Goal: Use online tool/utility: Utilize a website feature to perform a specific function

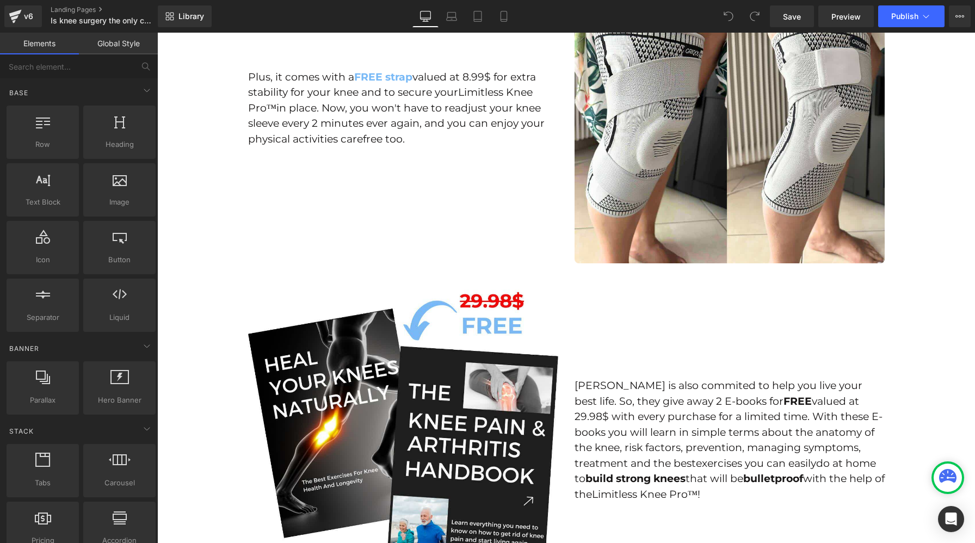
scroll to position [2418, 0]
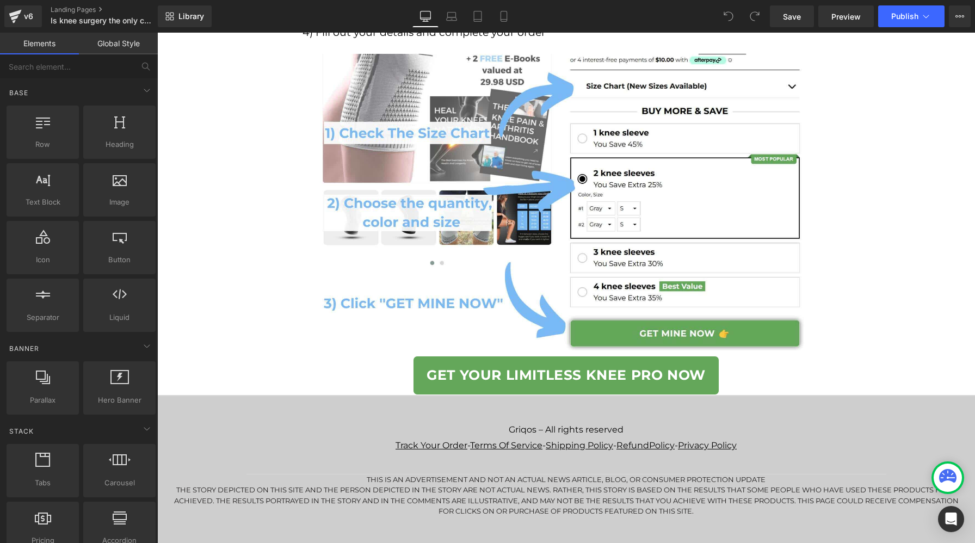
scroll to position [6542, 0]
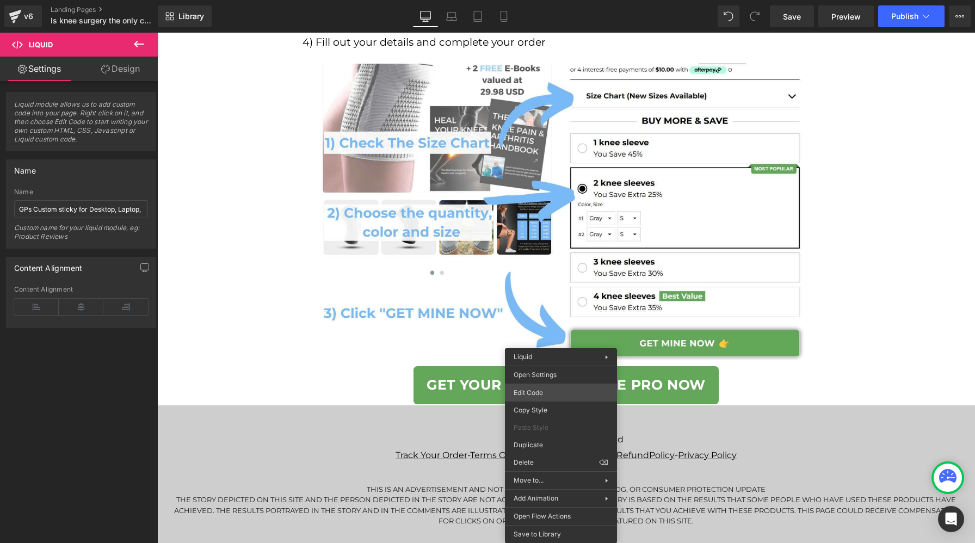
click at [549, 0] on div "Liquid You are previewing how the will restyle your page. You can not edit Elem…" at bounding box center [487, 0] width 975 height 0
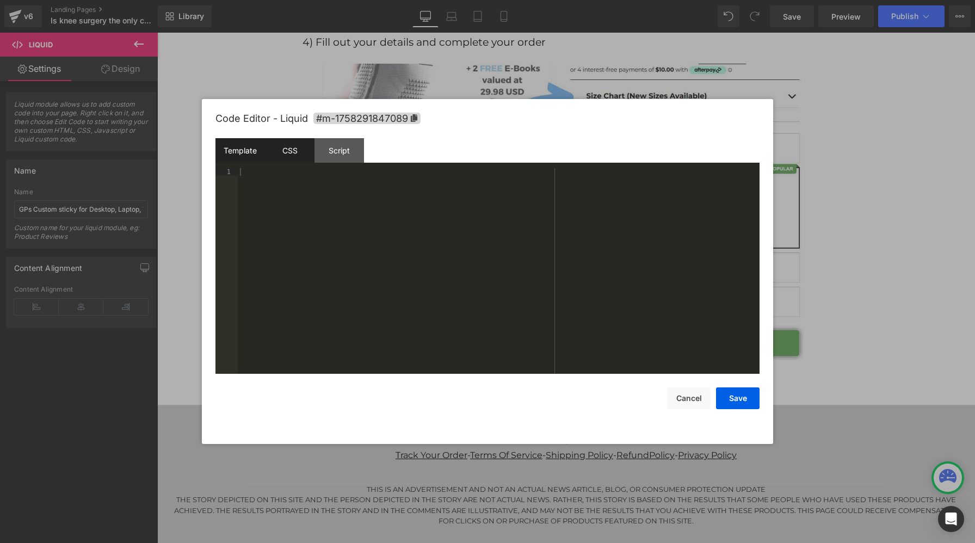
click at [295, 158] on div "CSS" at bounding box center [290, 150] width 50 height 24
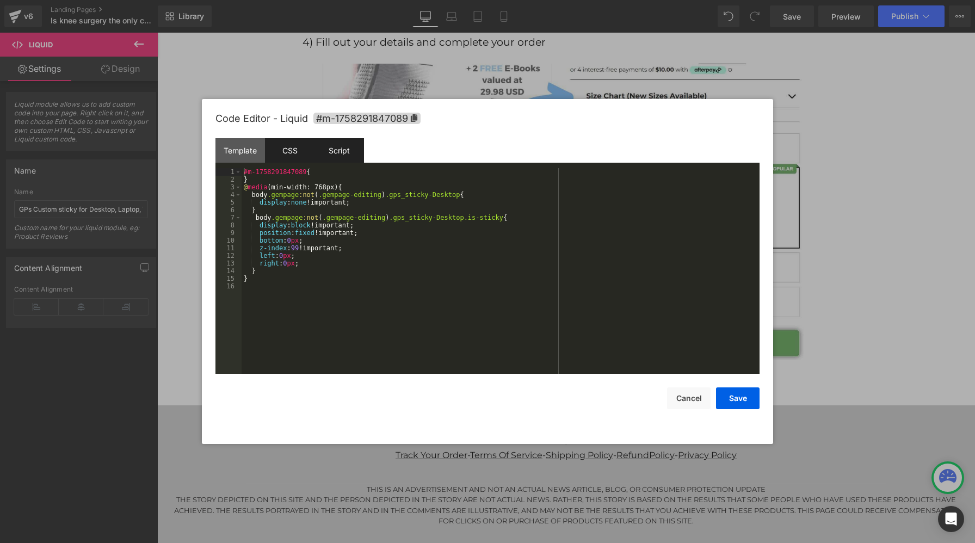
click at [342, 152] on div "Script" at bounding box center [340, 150] width 50 height 24
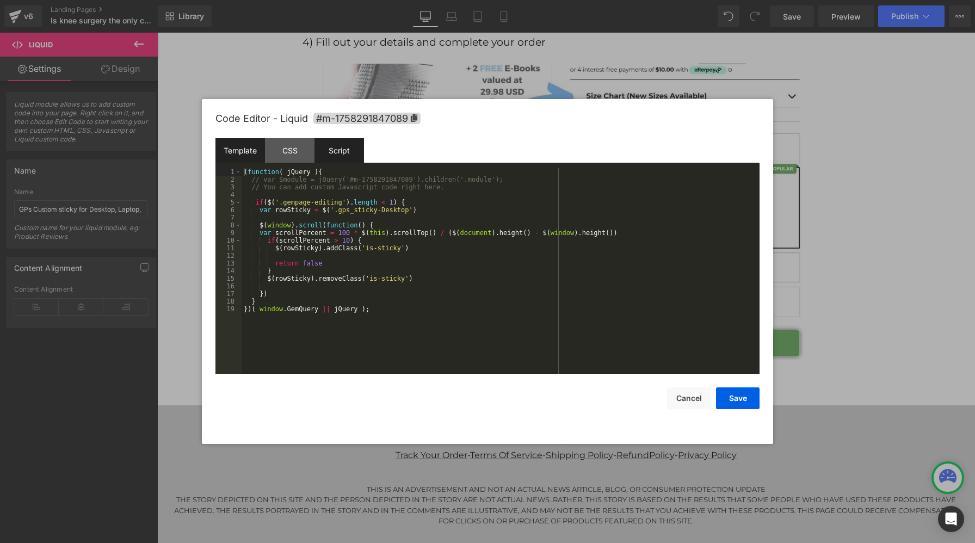
click at [238, 155] on div "Template" at bounding box center [240, 150] width 50 height 24
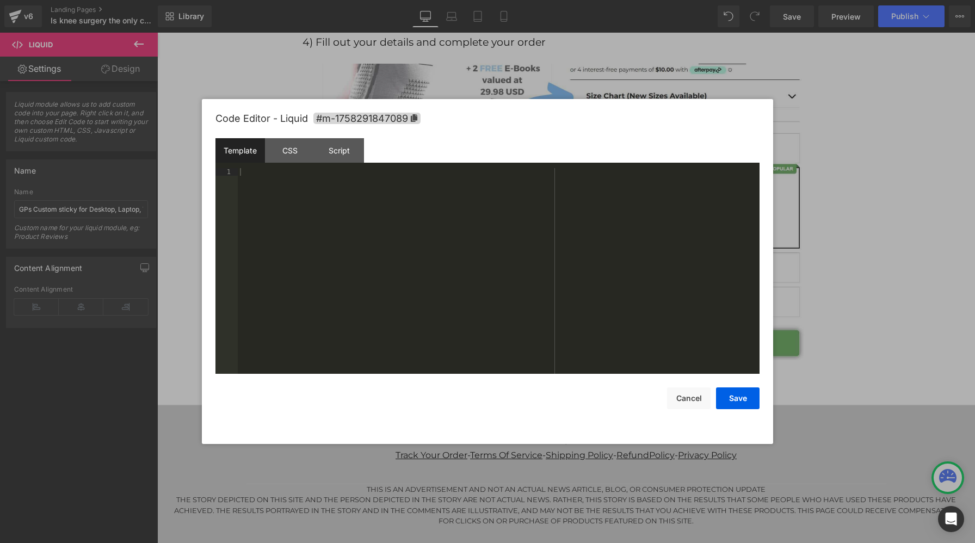
click at [932, 329] on div at bounding box center [487, 271] width 975 height 543
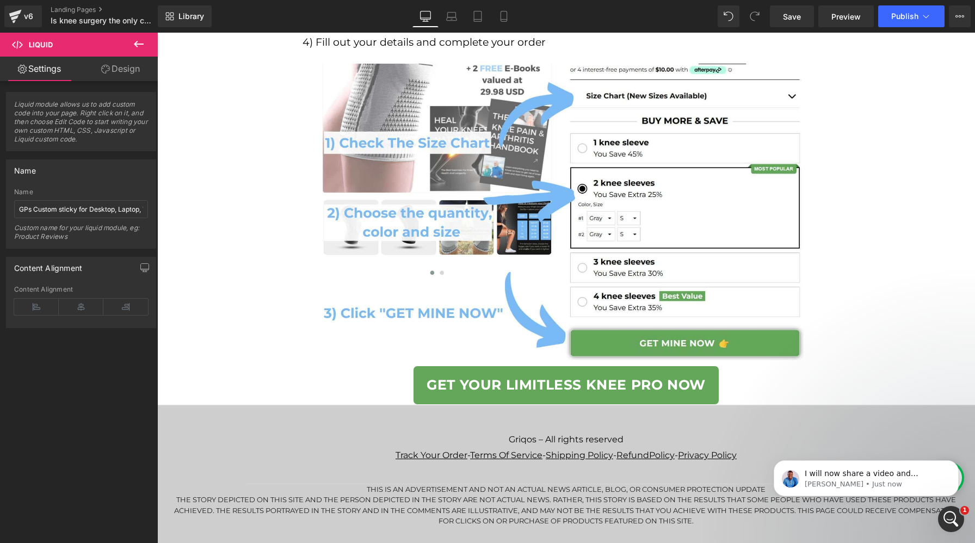
scroll to position [0, 0]
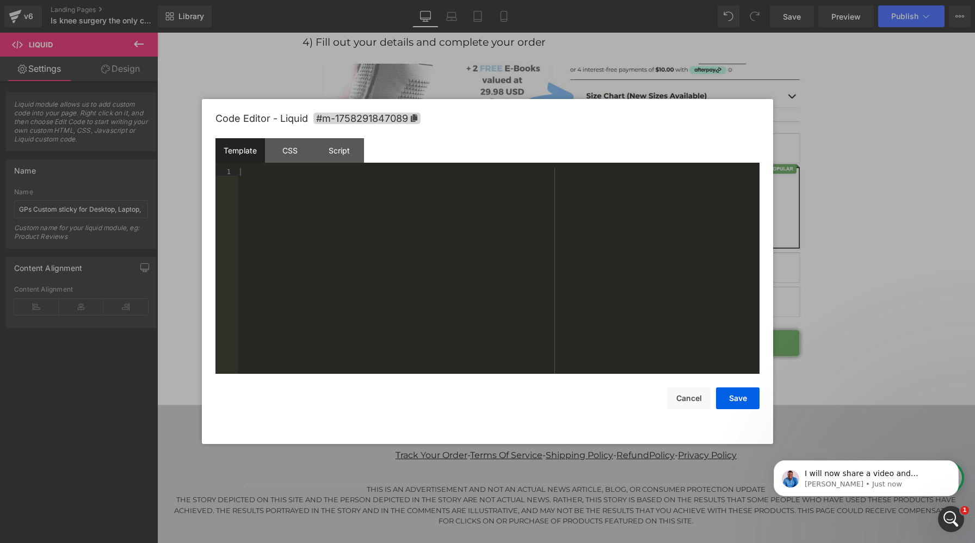
click at [535, 0] on div "Liquid You are previewing how the will restyle your page. You can not edit Elem…" at bounding box center [487, 0] width 975 height 0
click at [287, 151] on div "CSS" at bounding box center [290, 150] width 50 height 24
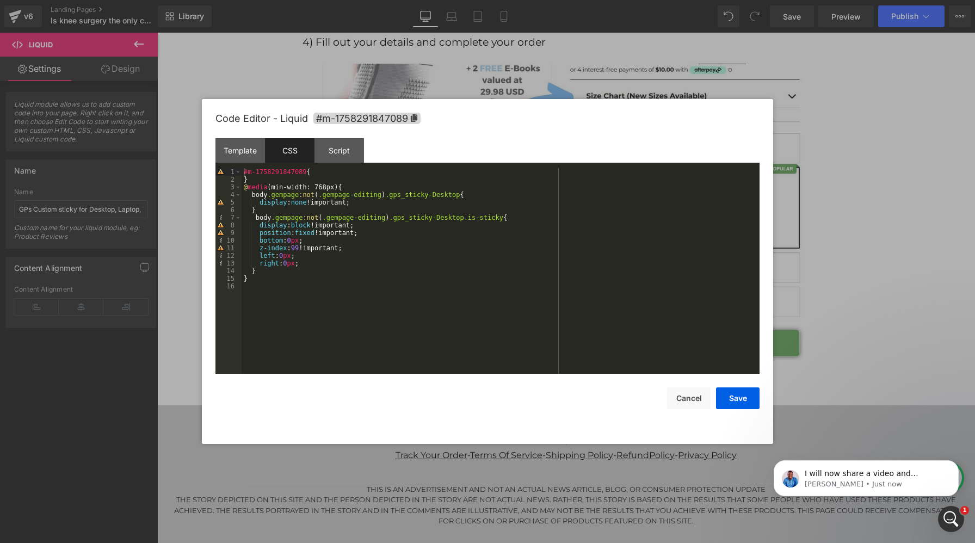
click at [338, 163] on div "Template CSS Script Data" at bounding box center [487, 153] width 544 height 30
click at [337, 157] on div "Script" at bounding box center [340, 150] width 50 height 24
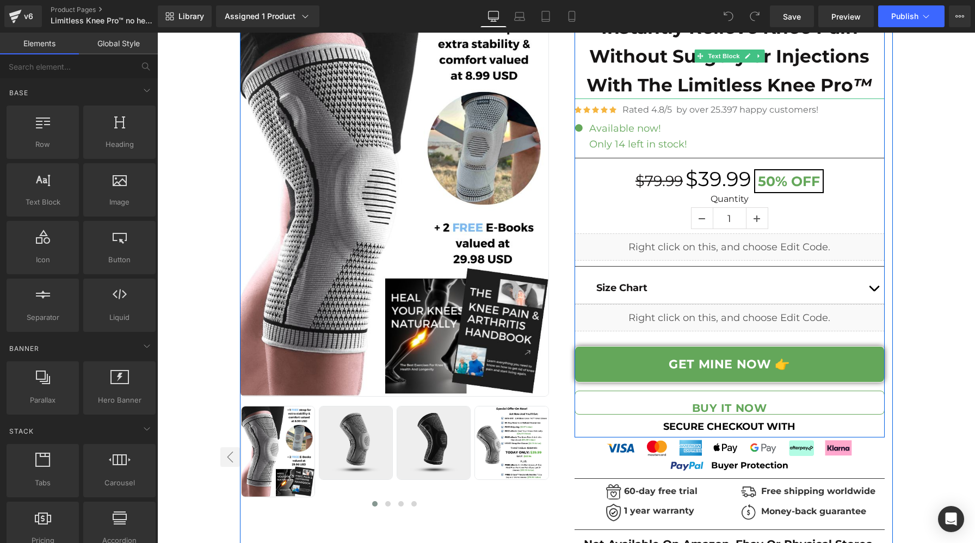
scroll to position [116, 0]
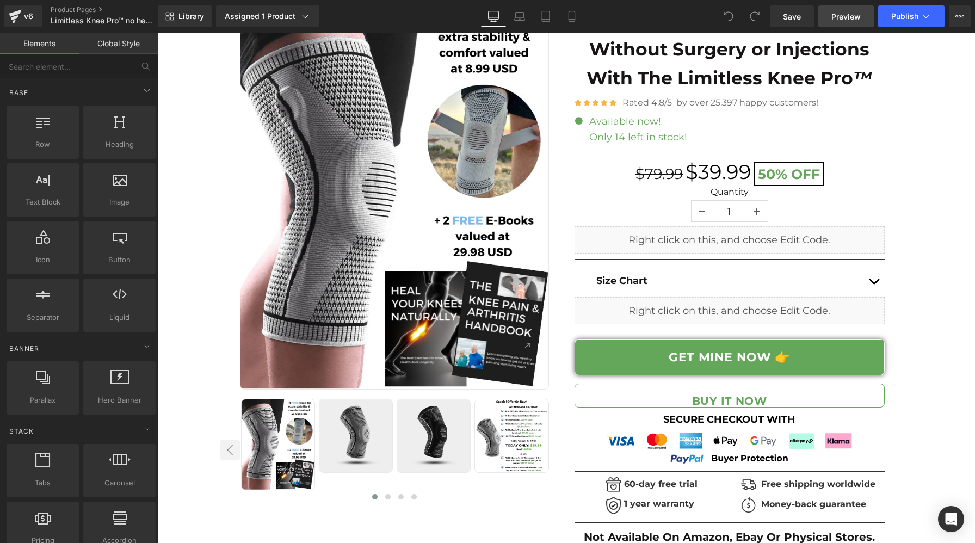
click at [860, 22] on link "Preview" at bounding box center [846, 16] width 56 height 22
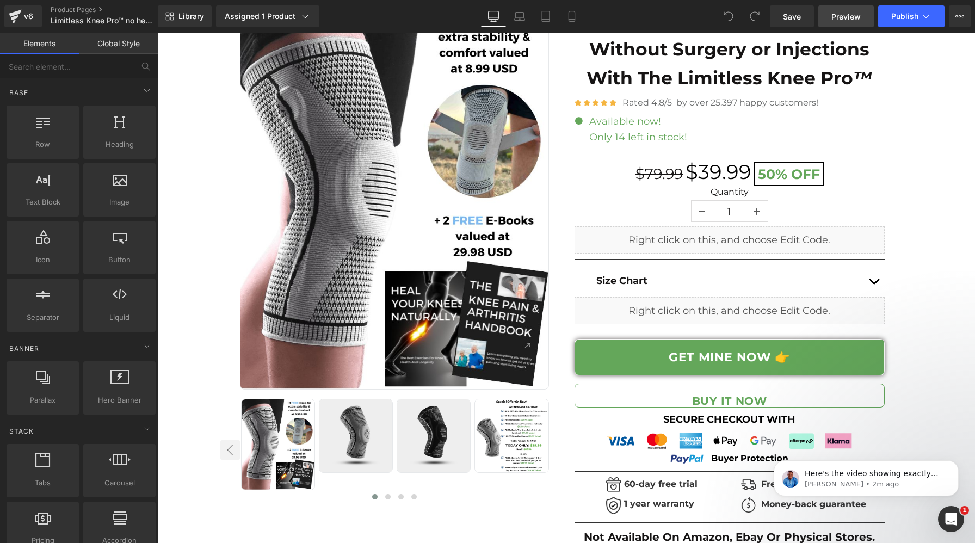
scroll to position [0, 0]
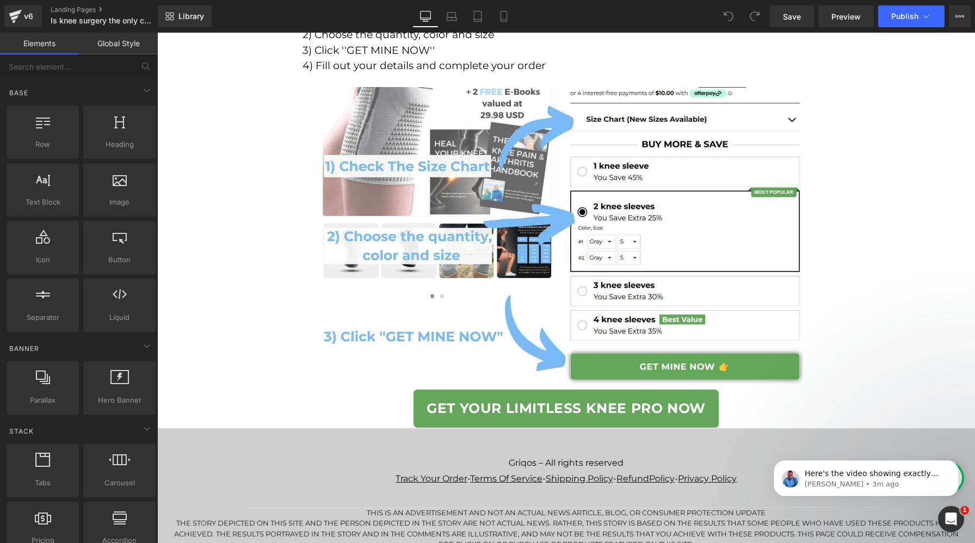
scroll to position [6552, 0]
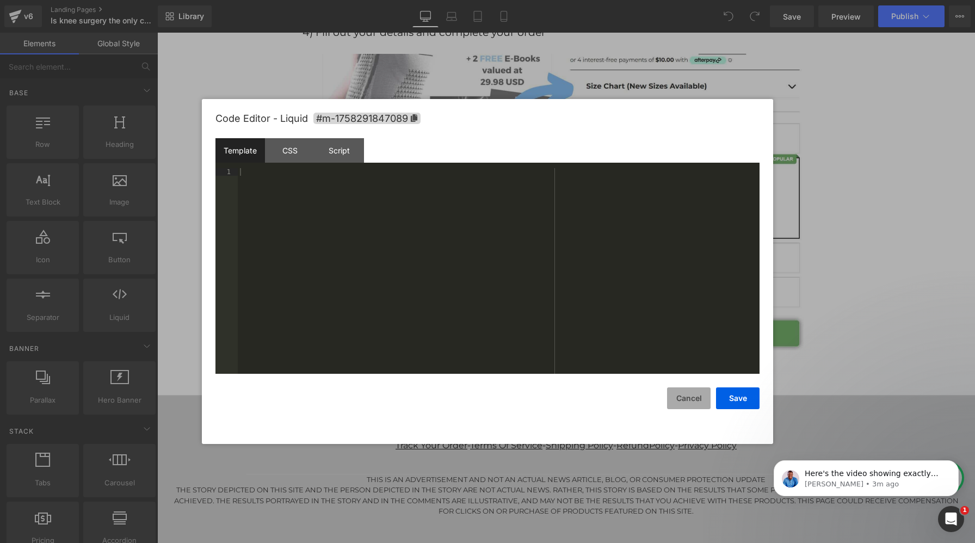
click at [696, 400] on button "Cancel" at bounding box center [689, 398] width 44 height 22
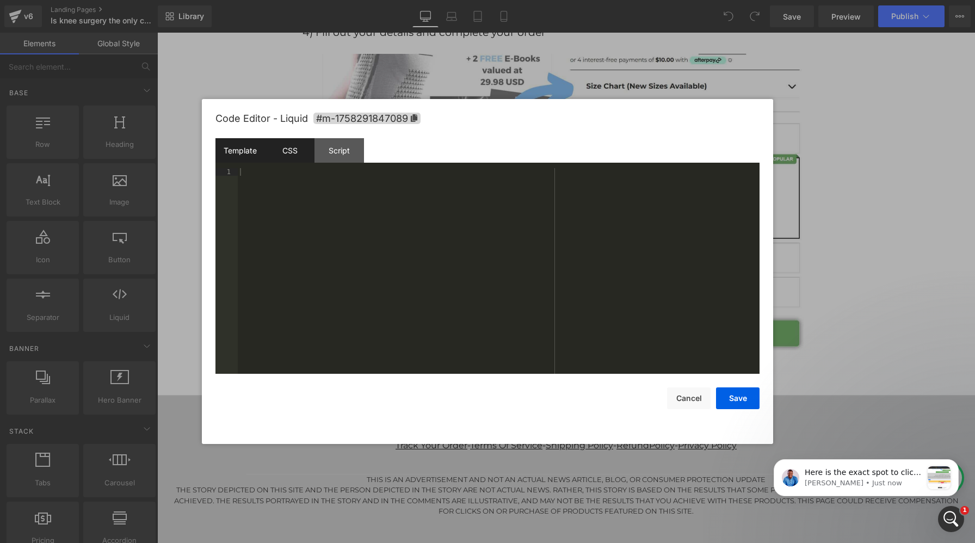
click at [296, 154] on div "CSS" at bounding box center [290, 150] width 50 height 24
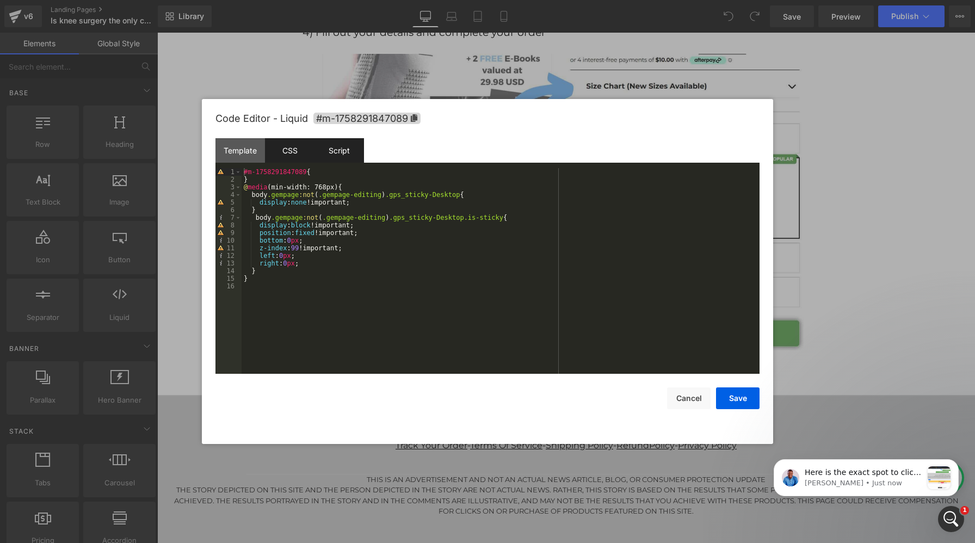
click at [342, 154] on div "Script" at bounding box center [340, 150] width 50 height 24
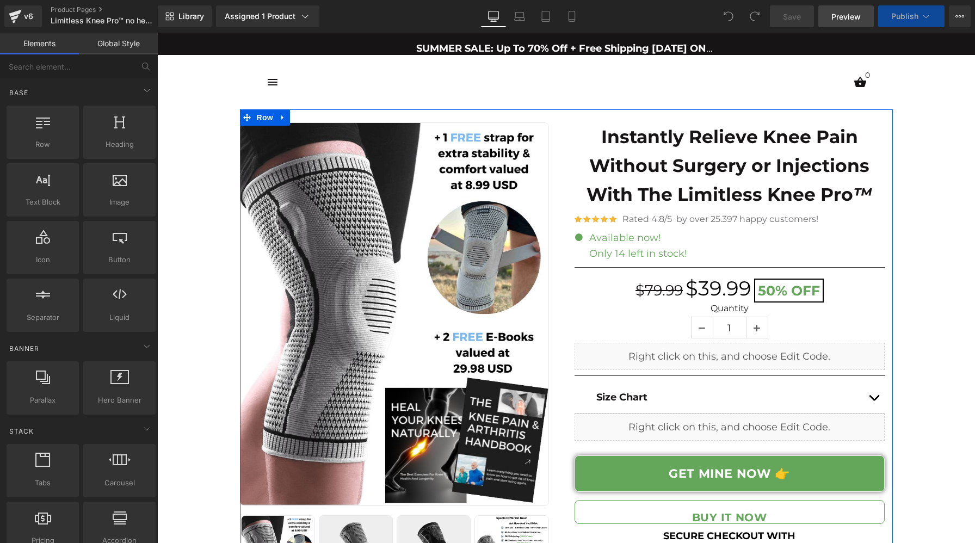
click at [854, 15] on span "Preview" at bounding box center [845, 16] width 29 height 11
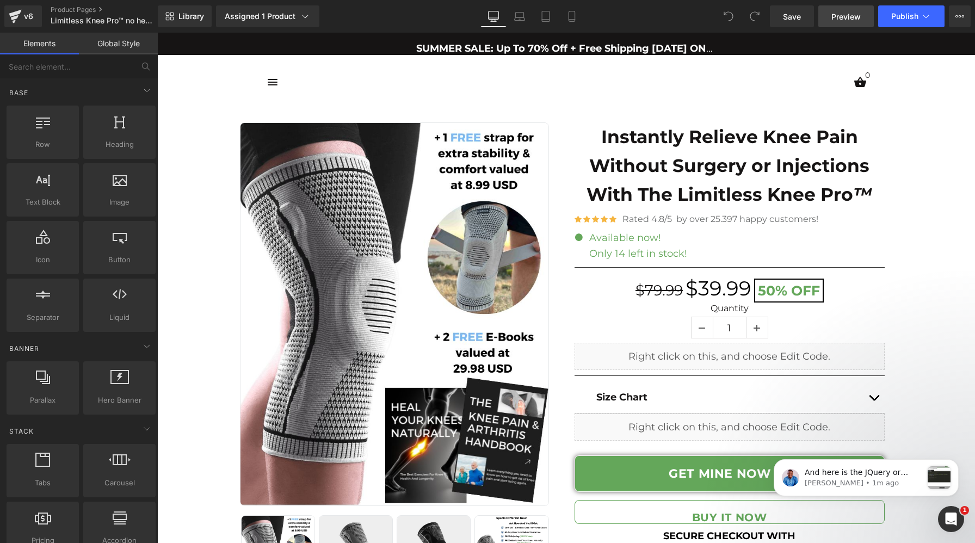
click at [855, 16] on span "Preview" at bounding box center [845, 16] width 29 height 11
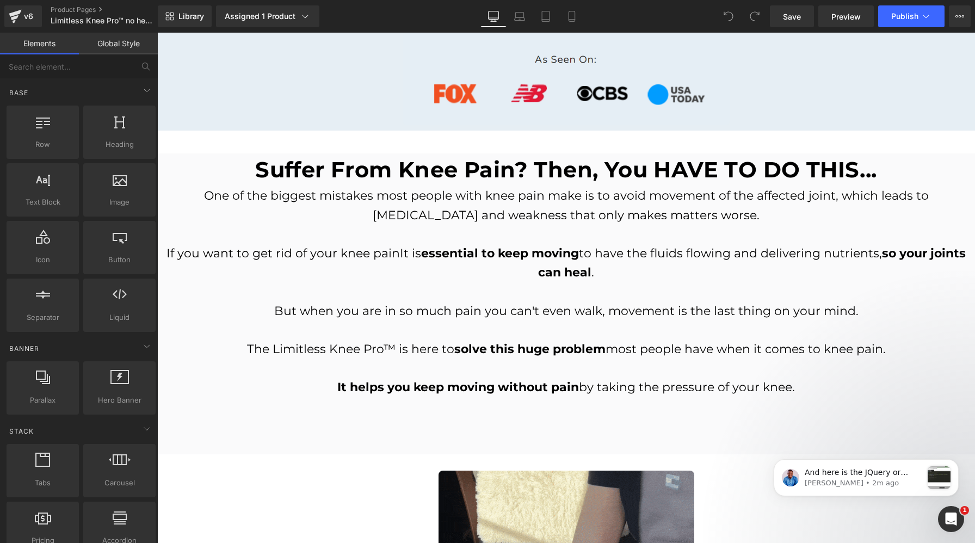
scroll to position [693, 0]
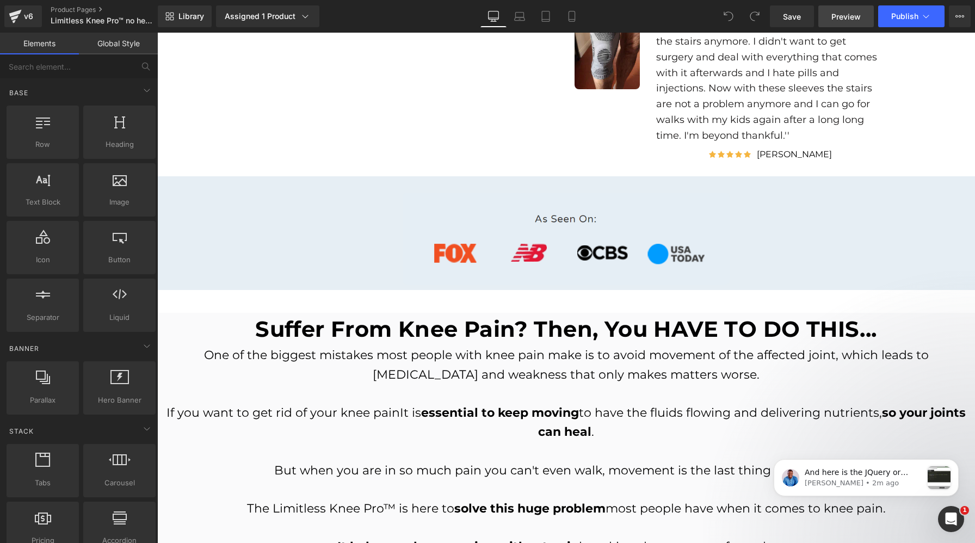
click at [851, 20] on span "Preview" at bounding box center [845, 16] width 29 height 11
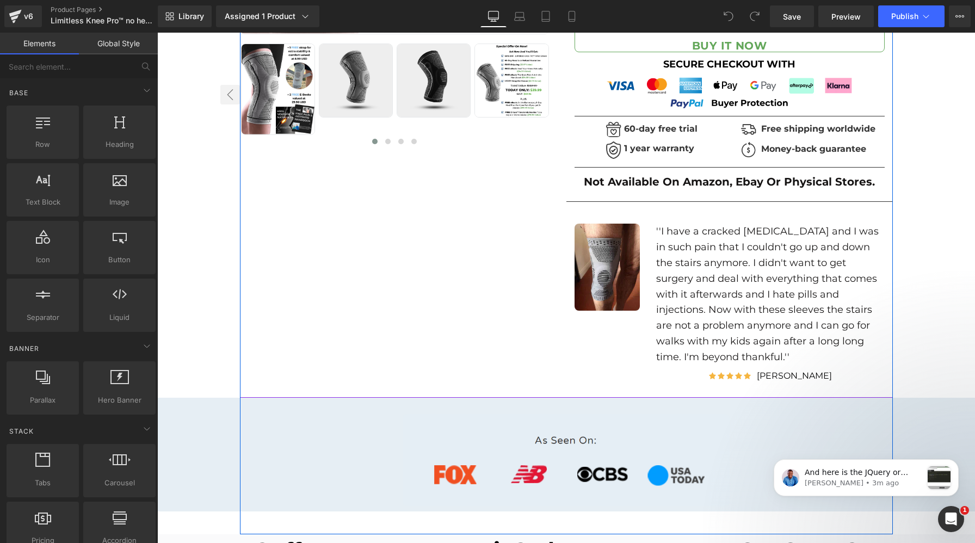
scroll to position [471, 0]
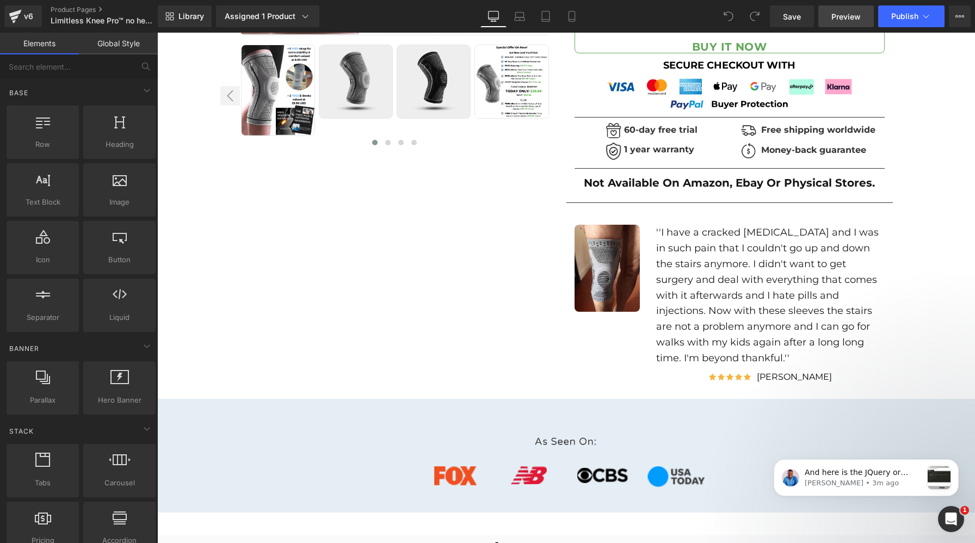
click at [847, 20] on span "Preview" at bounding box center [845, 16] width 29 height 11
